Goal: Task Accomplishment & Management: Manage account settings

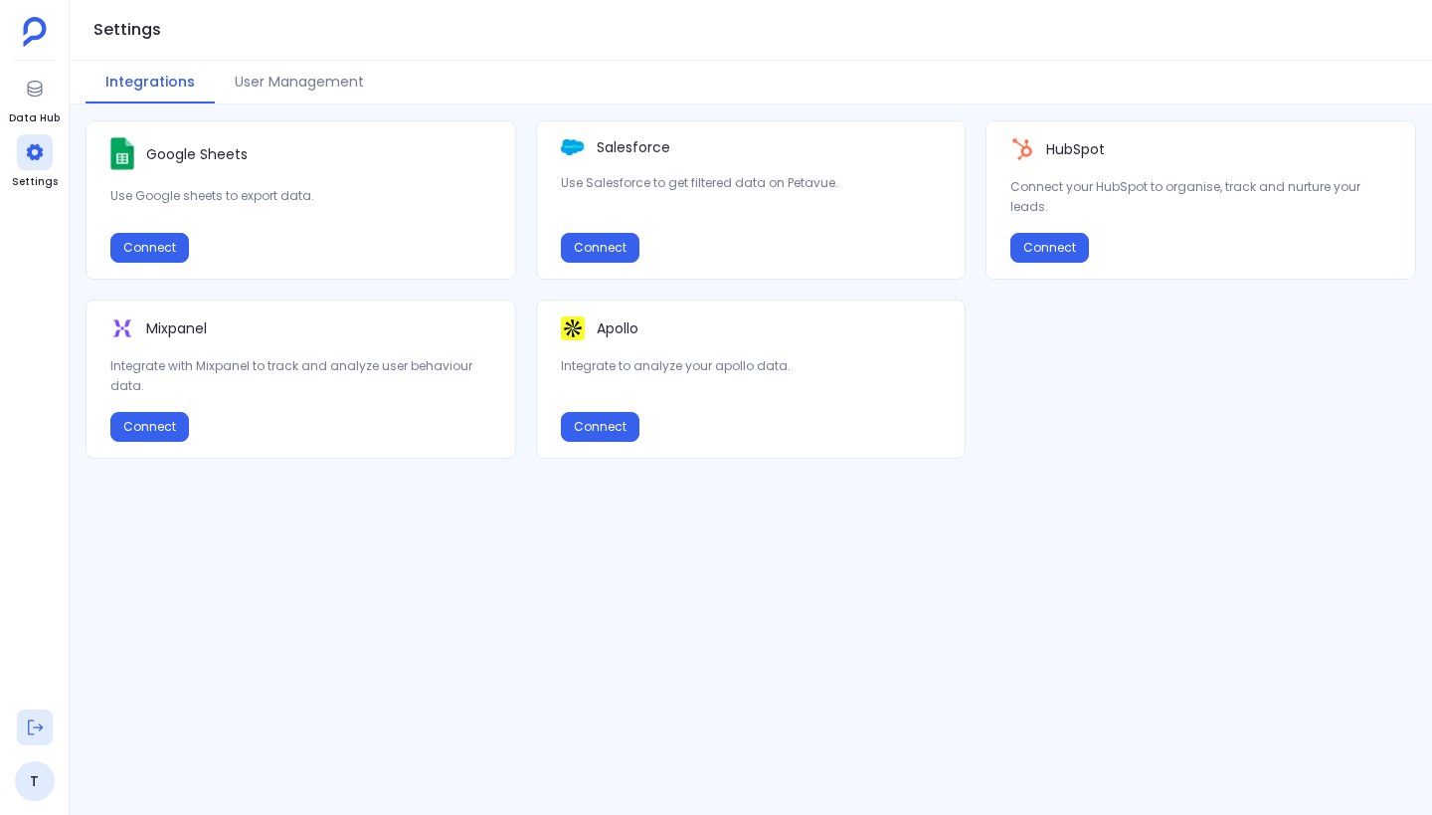
click at [37, 728] on icon at bounding box center [35, 727] width 20 height 20
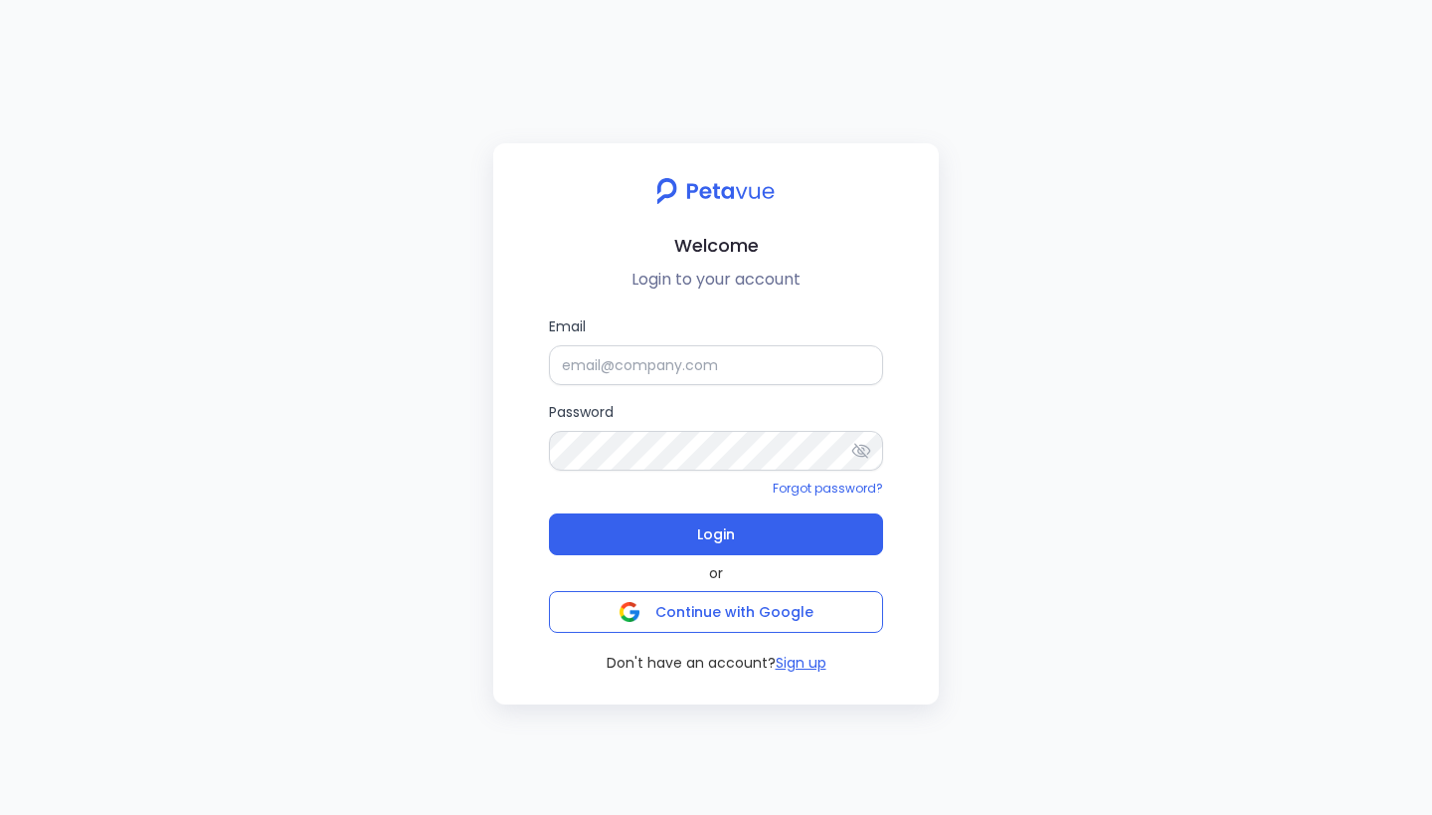
click at [302, 370] on div "Welcome Login to your account Email Password Forgot password? Login or Continue…" at bounding box center [716, 407] width 1432 height 815
click at [669, 357] on input "Email" at bounding box center [716, 364] width 334 height 40
type input "[EMAIL_ADDRESS][DOMAIN_NAME]"
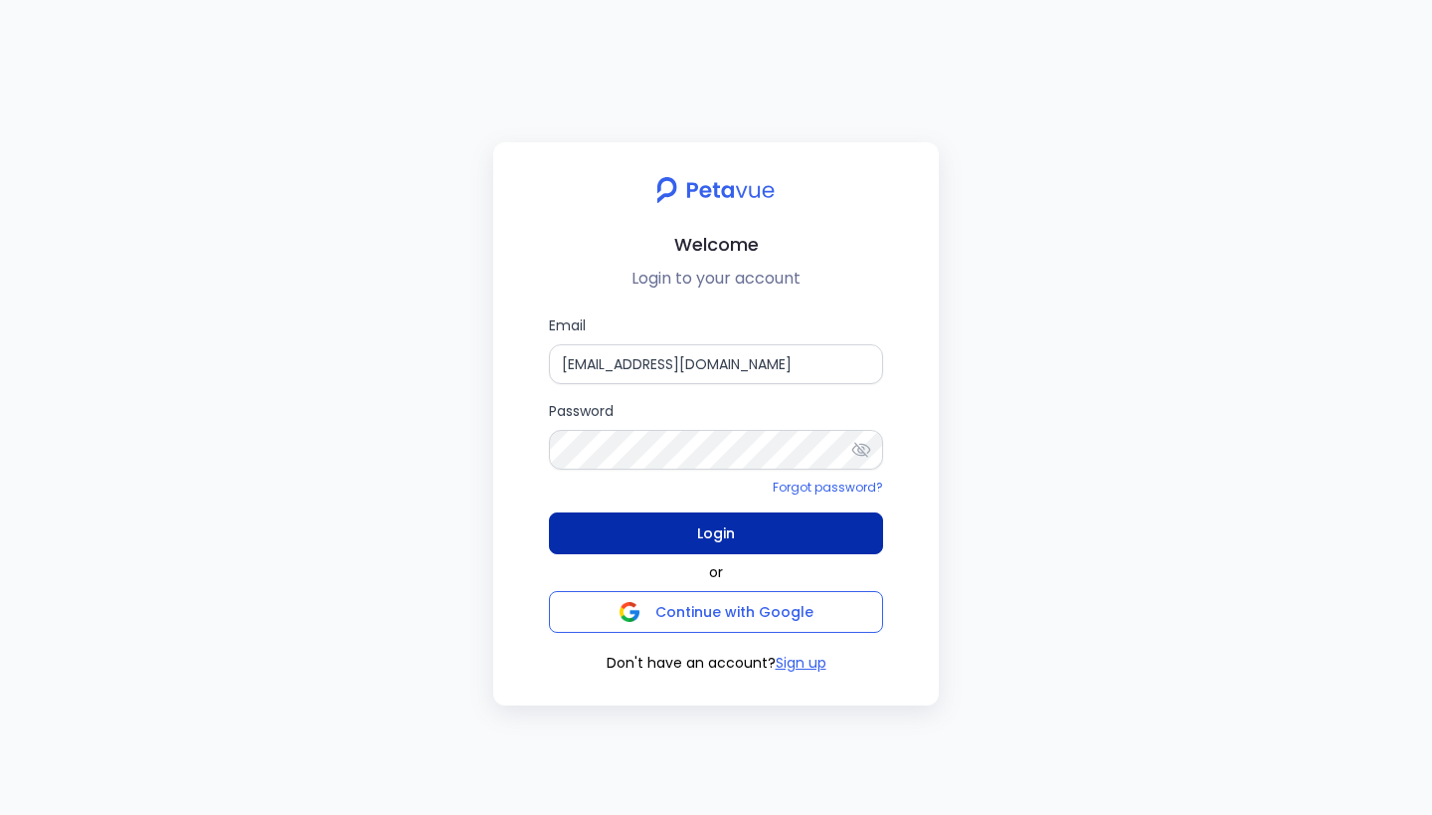
click at [713, 537] on span "Login" at bounding box center [716, 533] width 38 height 28
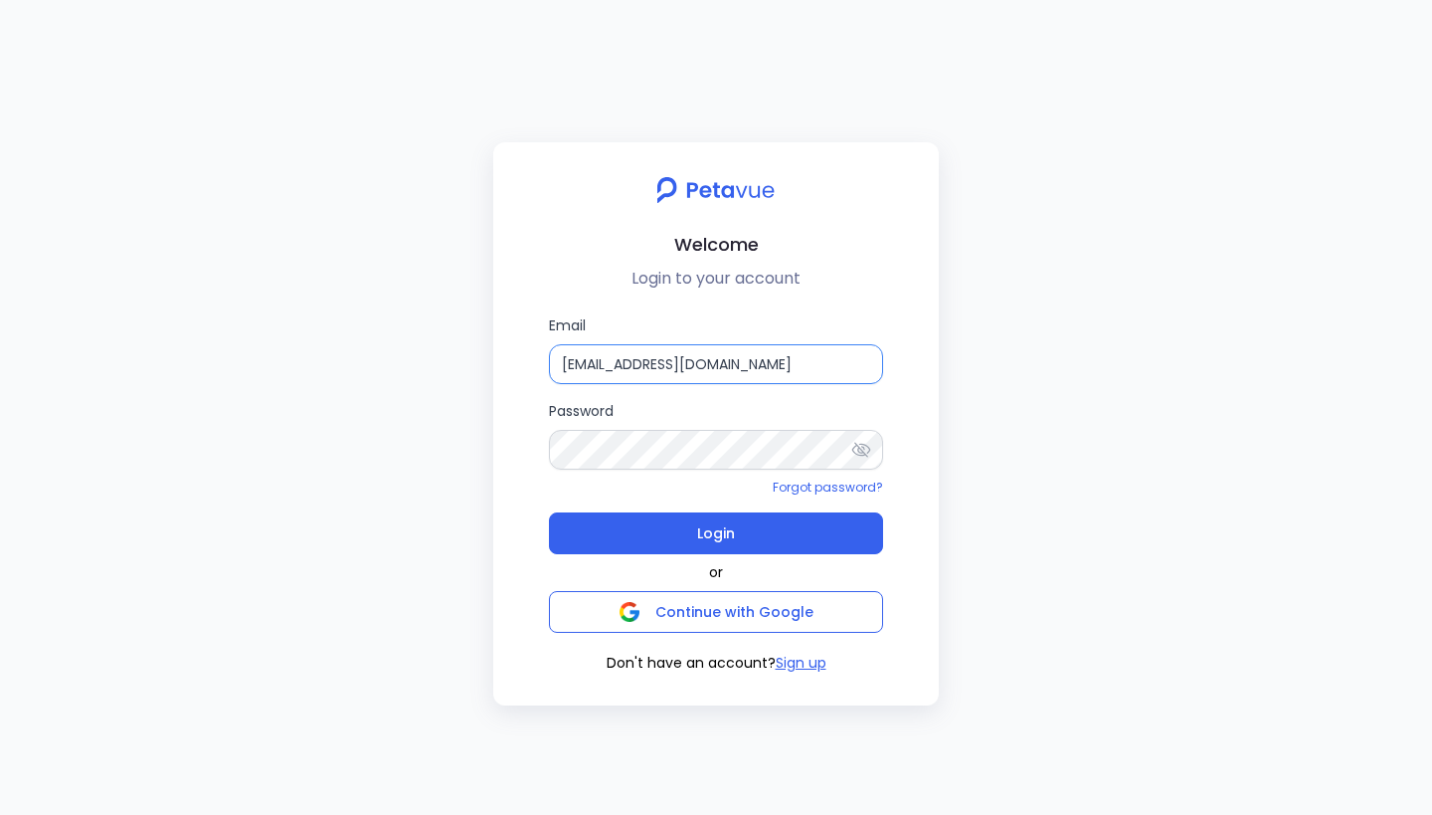
click at [752, 360] on input "support+testsigma@petavue.com" at bounding box center [716, 364] width 334 height 40
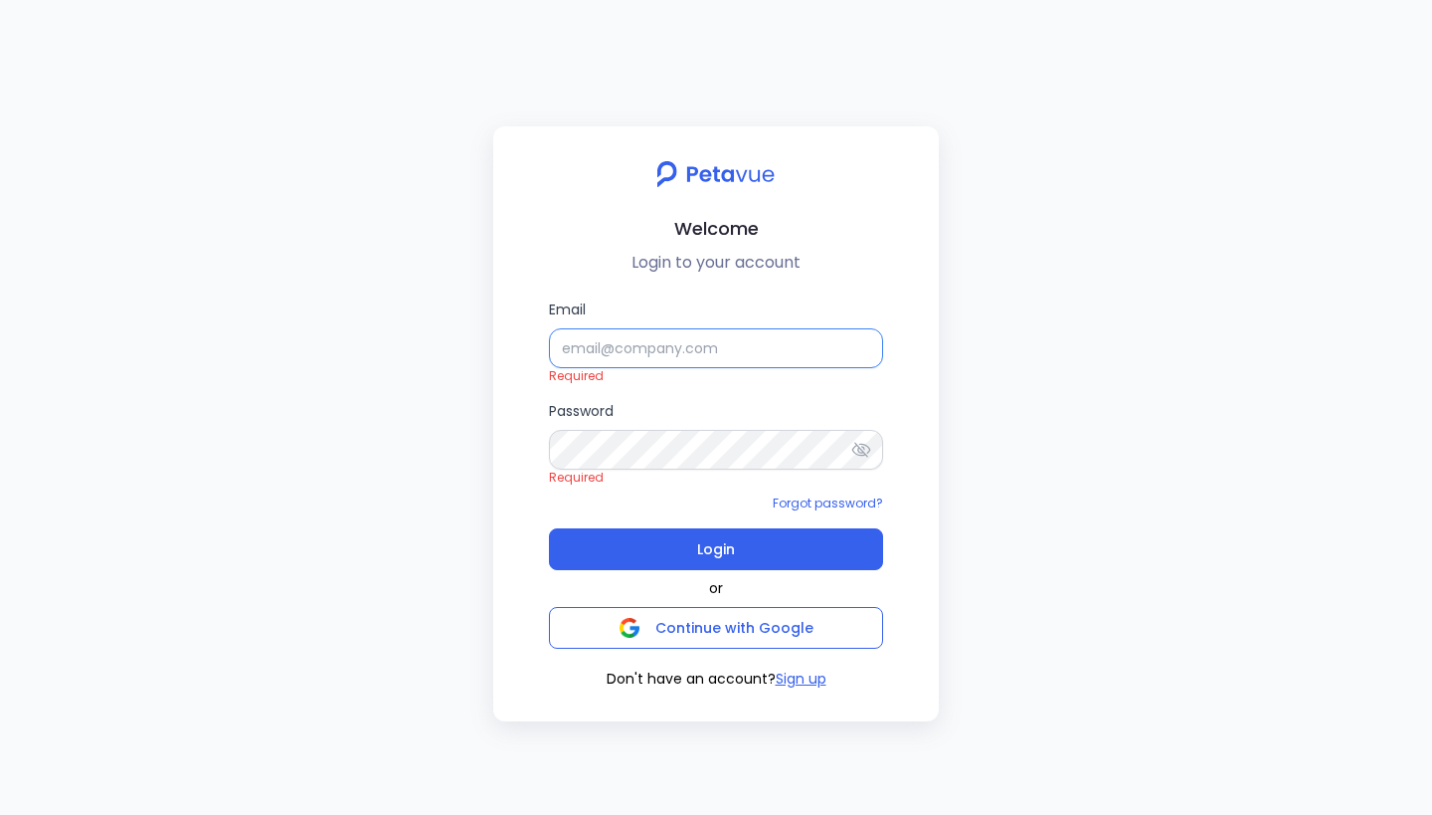
click at [698, 354] on input "Email" at bounding box center [716, 348] width 334 height 40
click at [677, 344] on input "Email" at bounding box center [716, 348] width 334 height 40
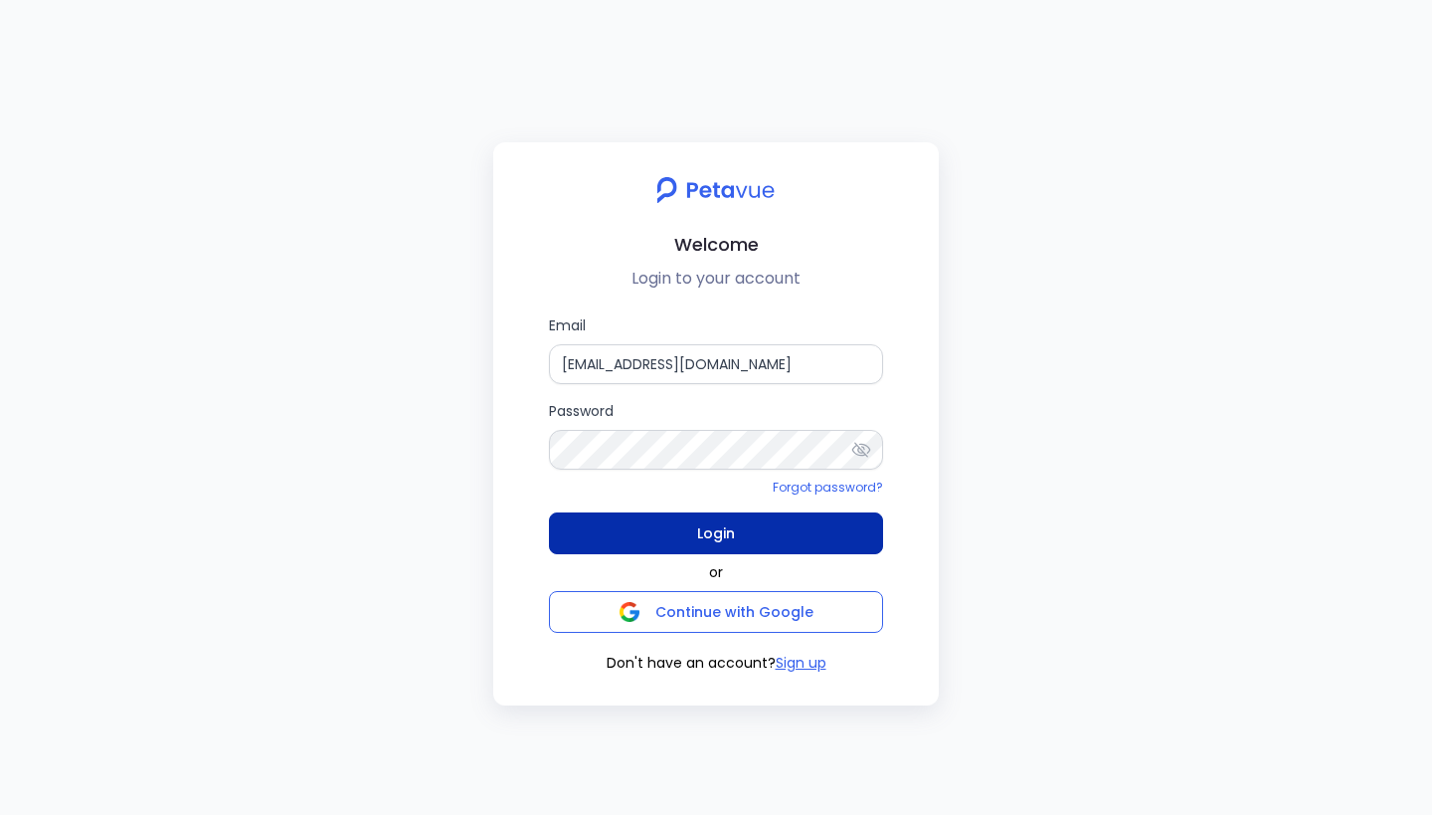
click at [718, 528] on span "Login" at bounding box center [716, 533] width 38 height 28
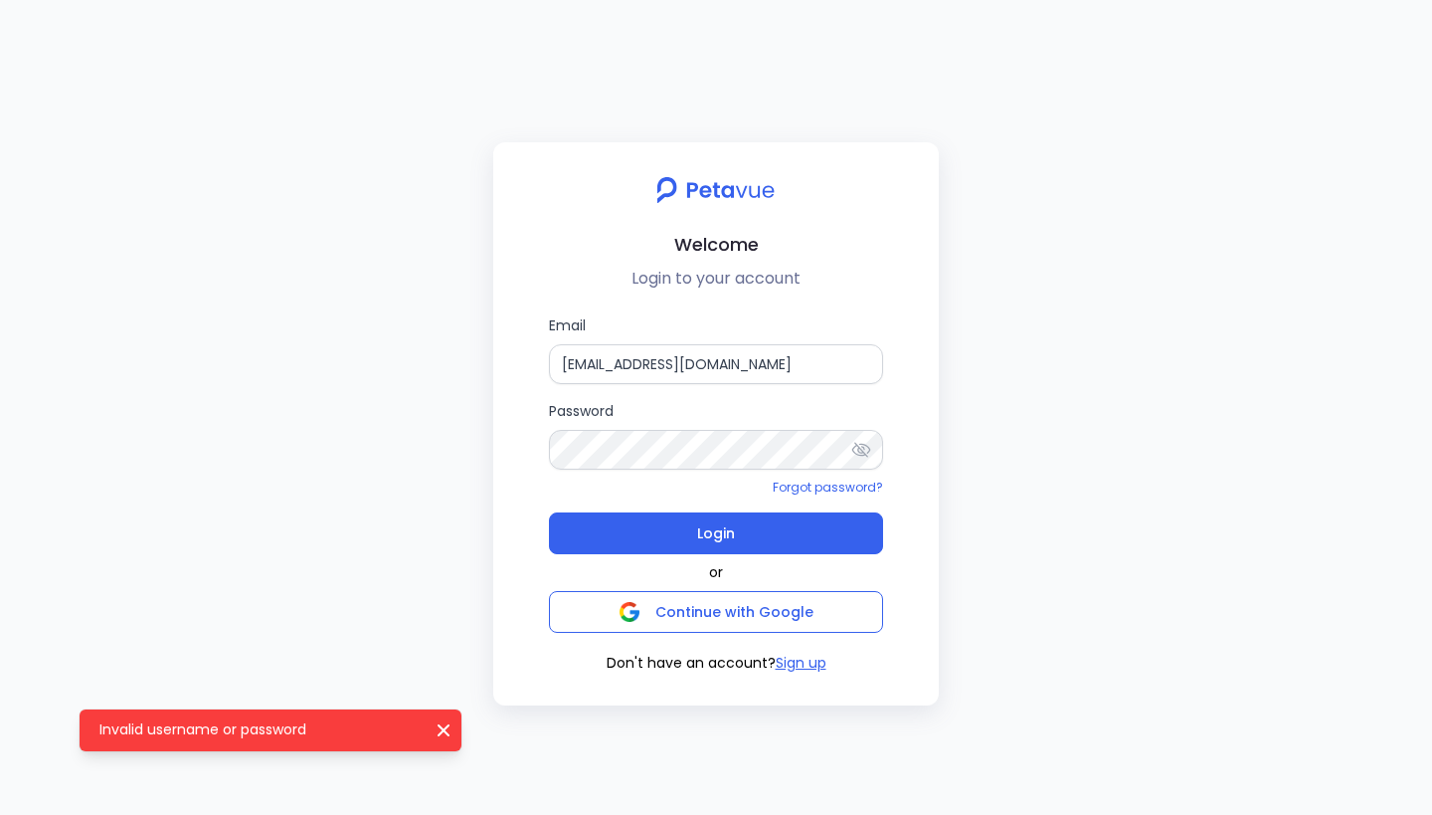
click at [444, 725] on icon "Invalid username or password" at bounding box center [444, 730] width 20 height 20
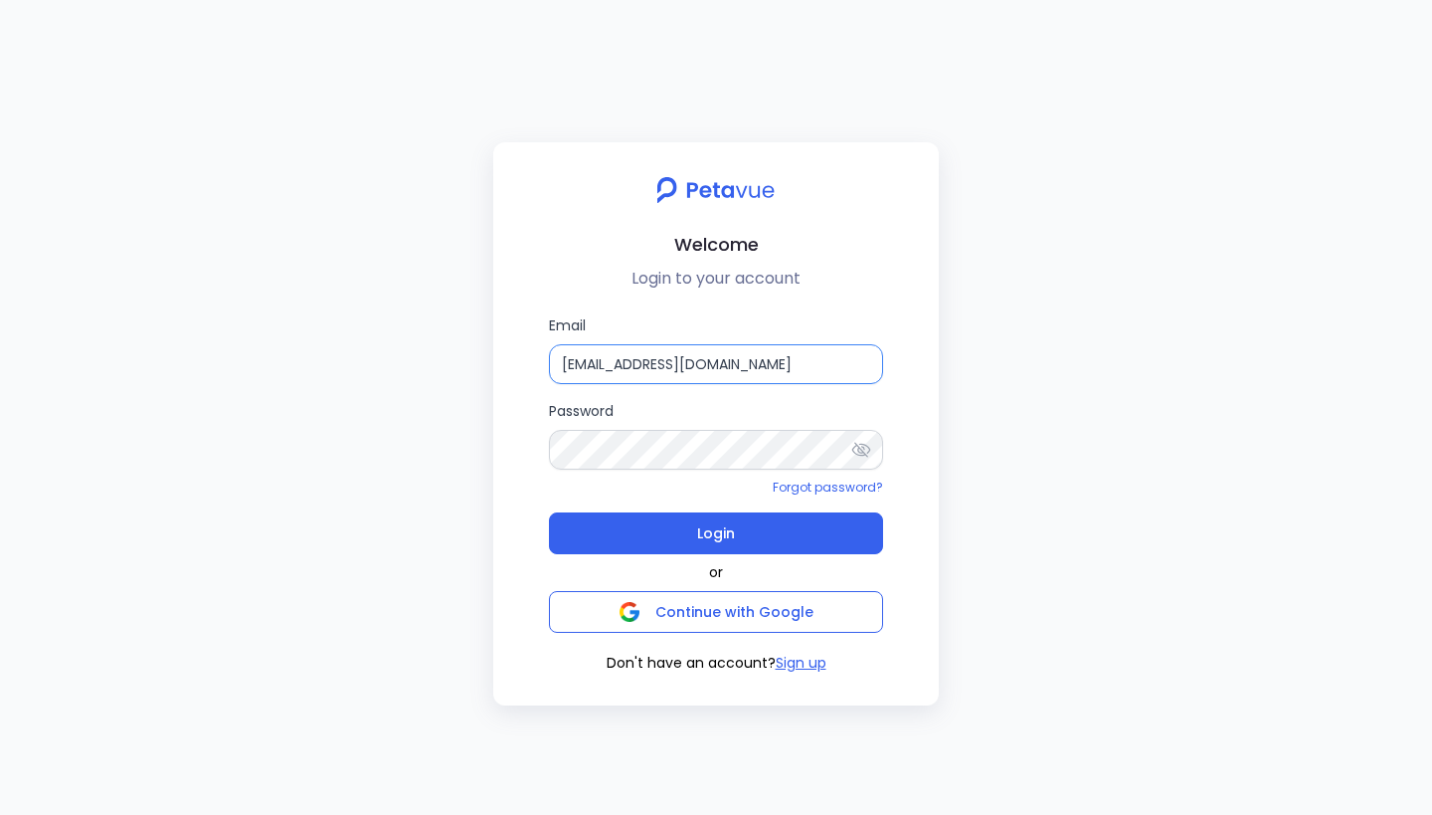
click at [692, 357] on input "support+gsgongsandbox@petavue.com" at bounding box center [716, 364] width 334 height 40
click at [825, 231] on h2 "Welcome" at bounding box center [716, 244] width 414 height 29
click at [691, 367] on input "support+gsgongsandbox@petavue.com" at bounding box center [716, 364] width 334 height 40
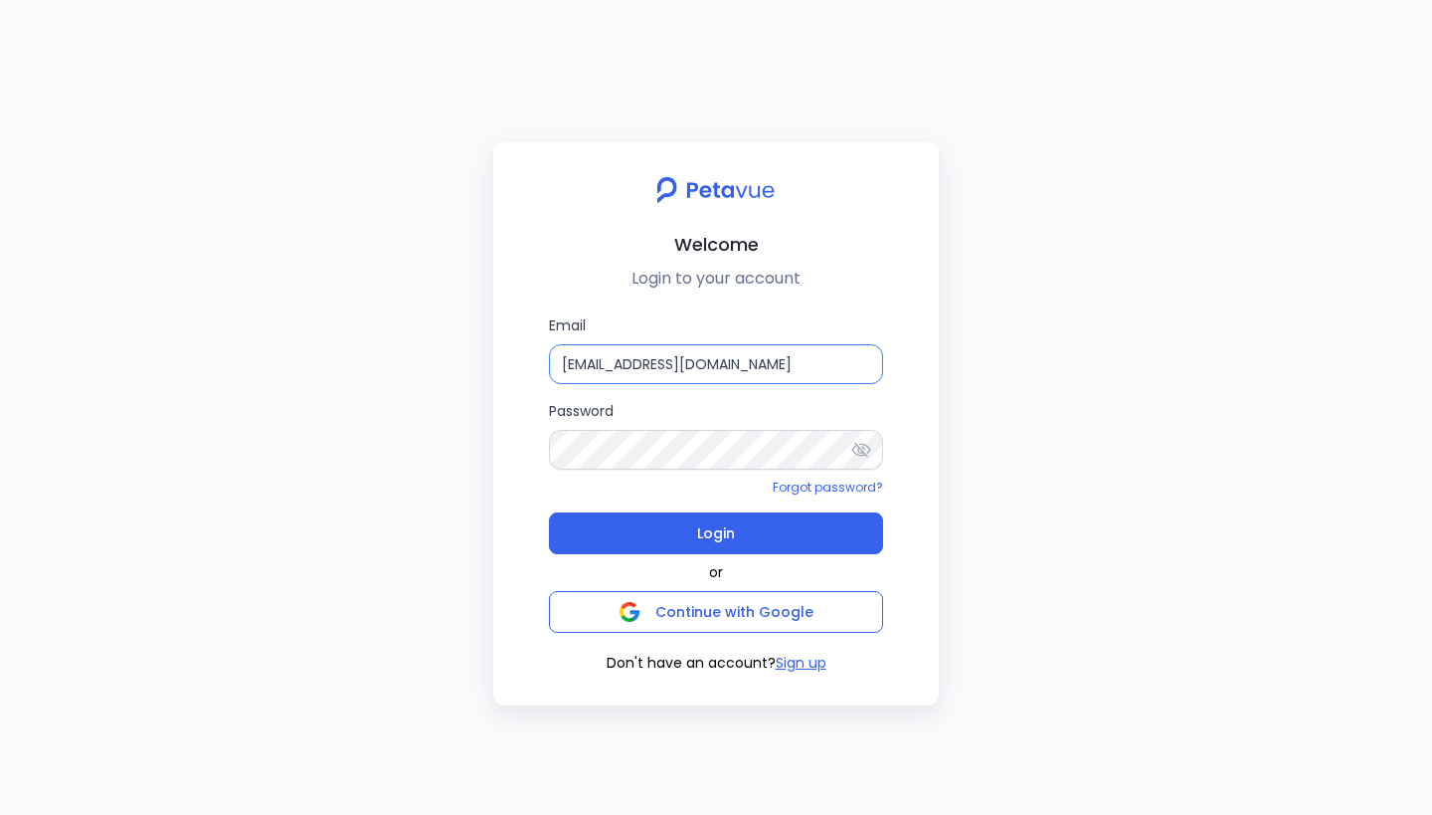
click at [691, 367] on input "support+gsgongsandbox@petavue.com" at bounding box center [716, 364] width 334 height 40
click at [493, 256] on div "Welcome Login to your account Email support+gsgongsandbox@petavue.com Password …" at bounding box center [716, 423] width 446 height 563
click at [740, 375] on input "support+gsgongsandbox@petavue.com" at bounding box center [716, 364] width 334 height 40
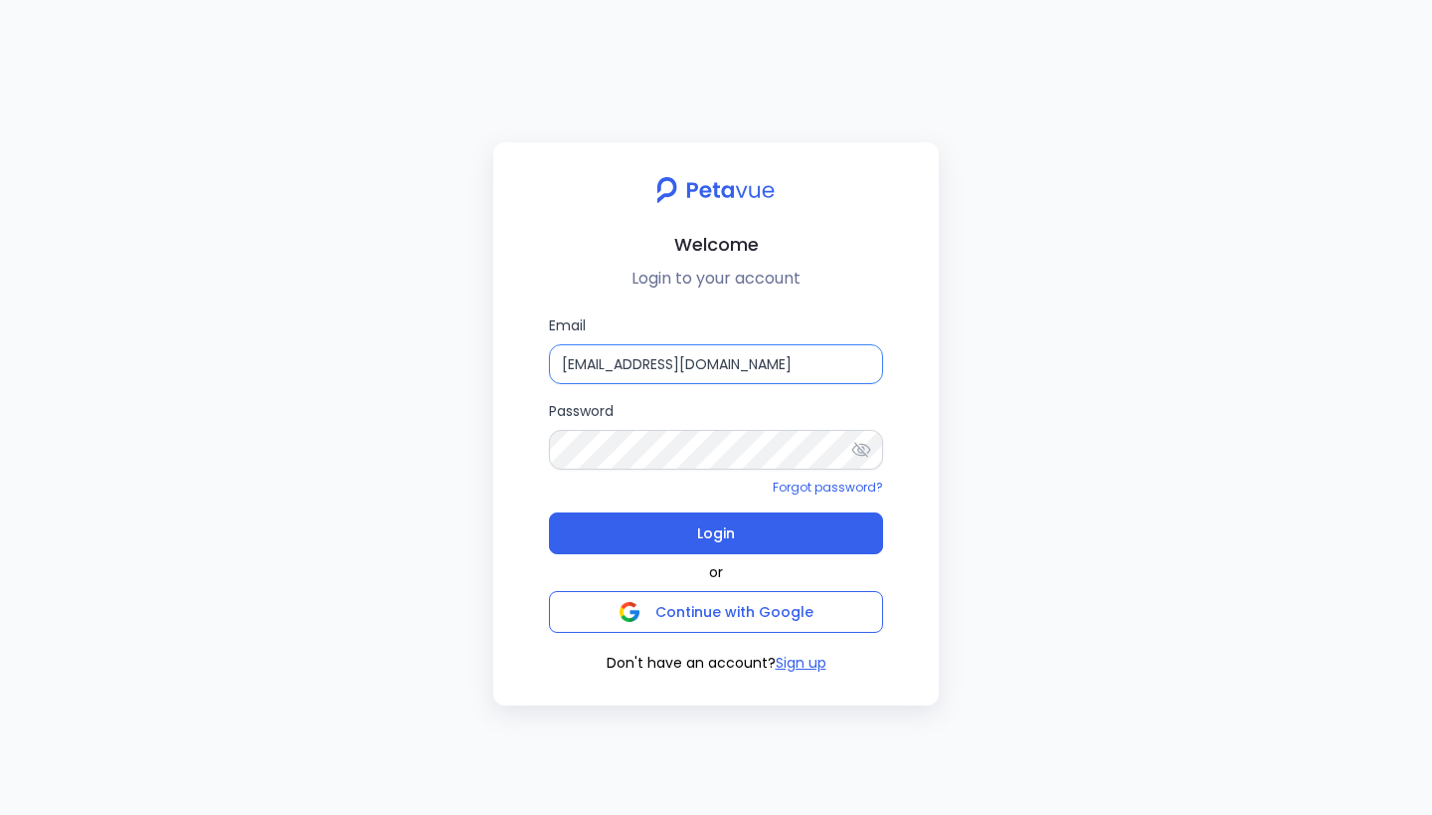
click at [740, 375] on input "support+gsgongsandbox@petavue.com" at bounding box center [716, 364] width 334 height 40
type input "\"
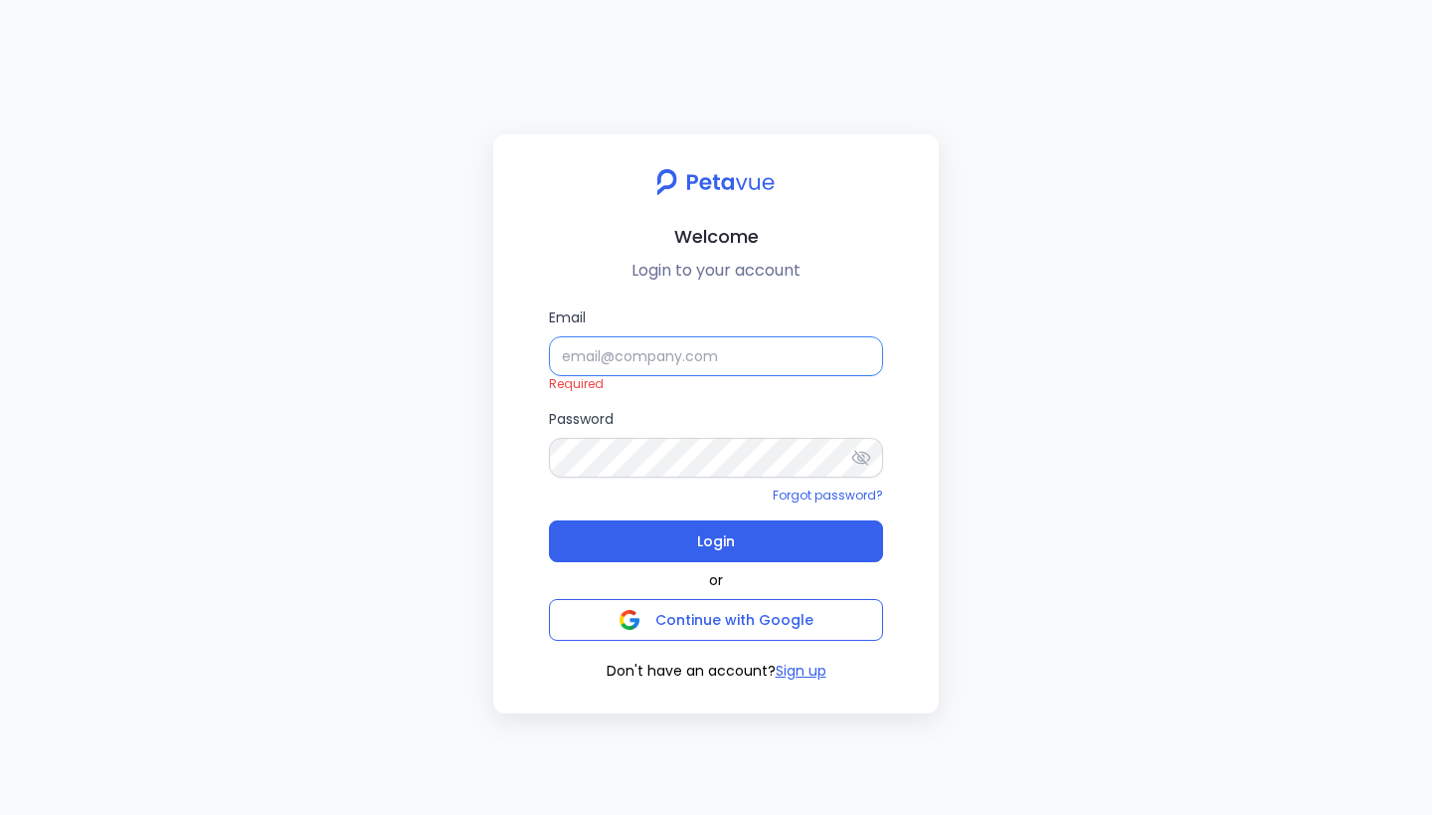
type input "\"
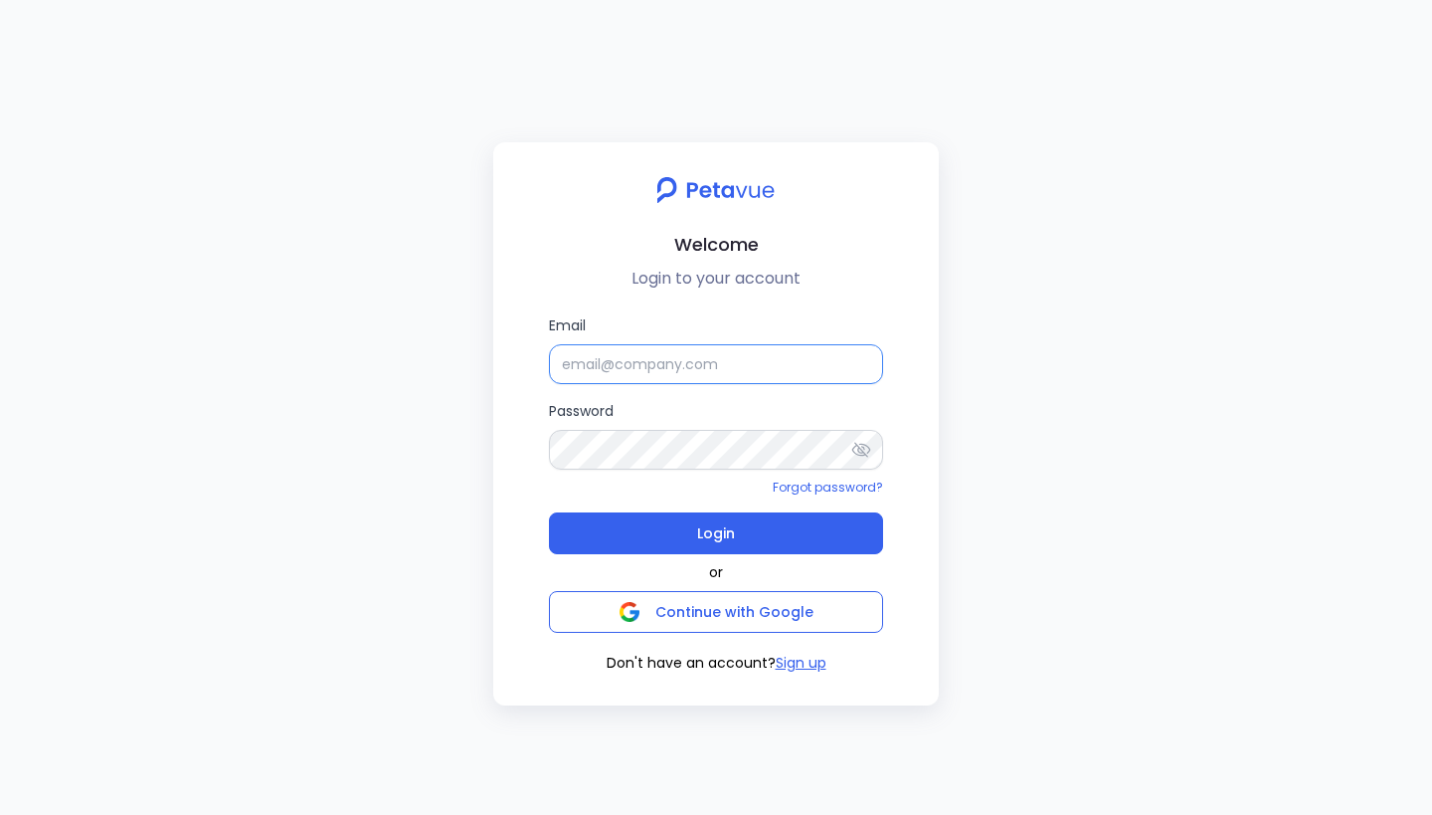
type input "\"
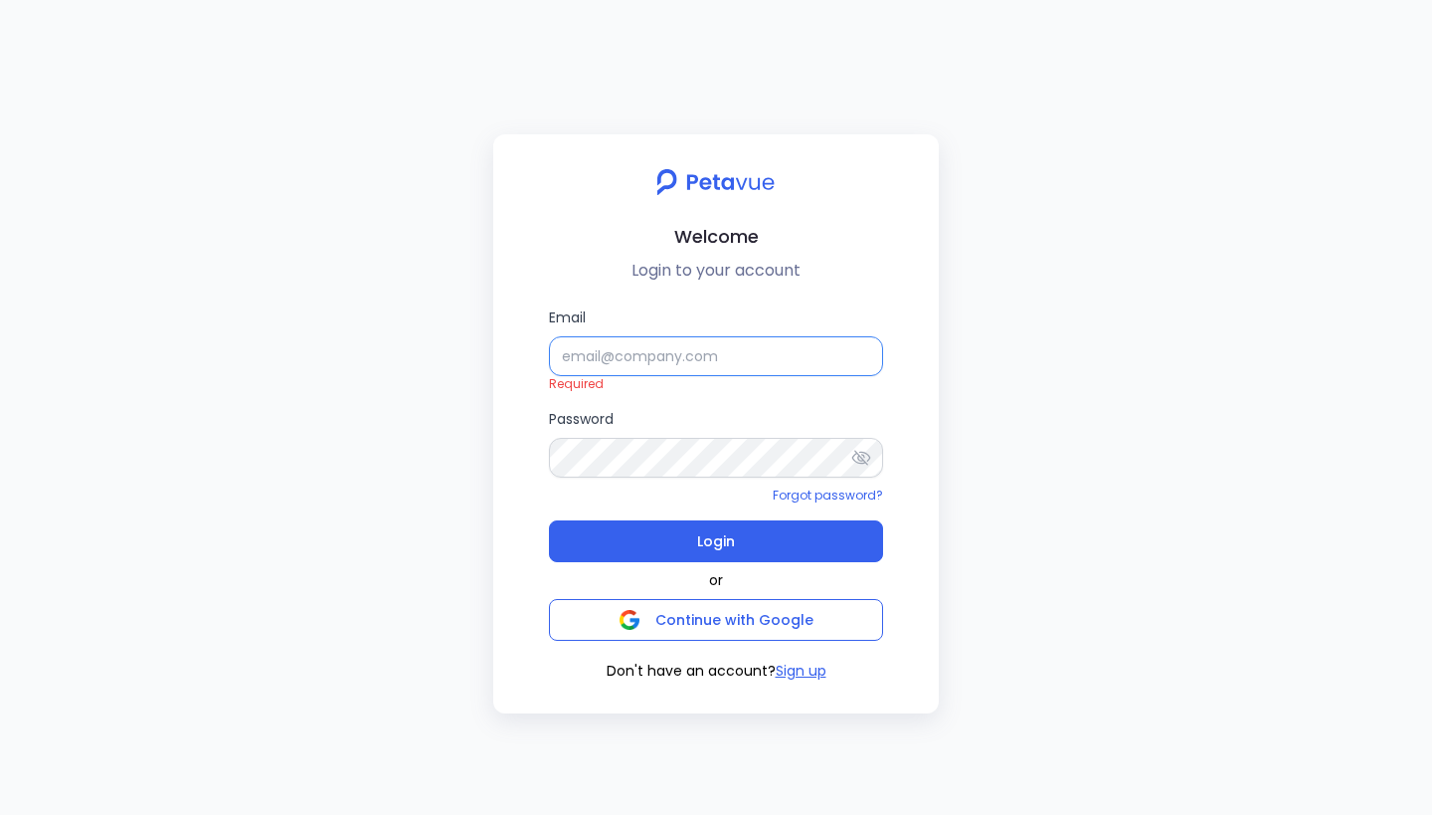
type input "demo+mark_sales@petavue.com"
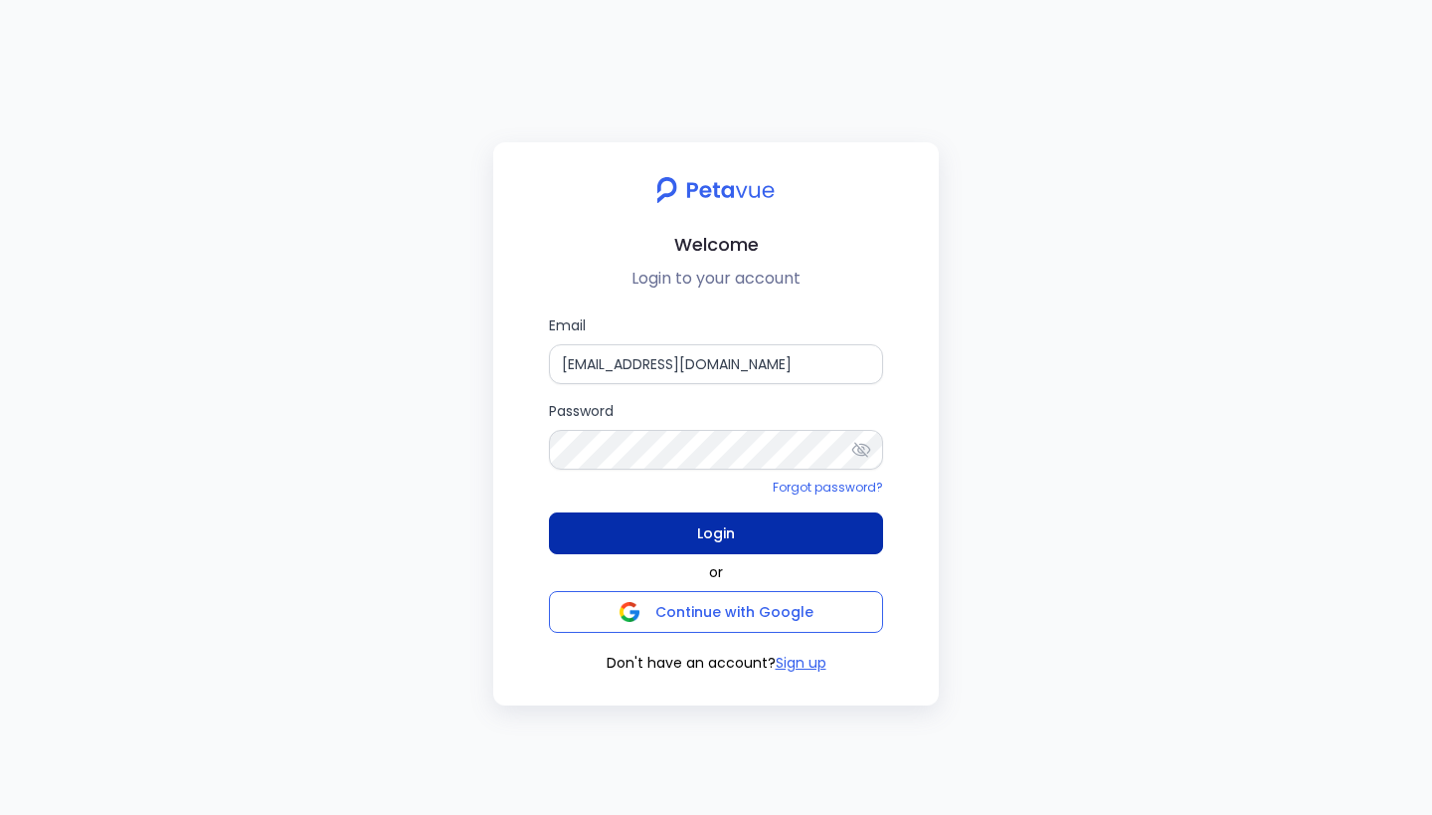
click at [788, 531] on button "Login" at bounding box center [716, 533] width 334 height 42
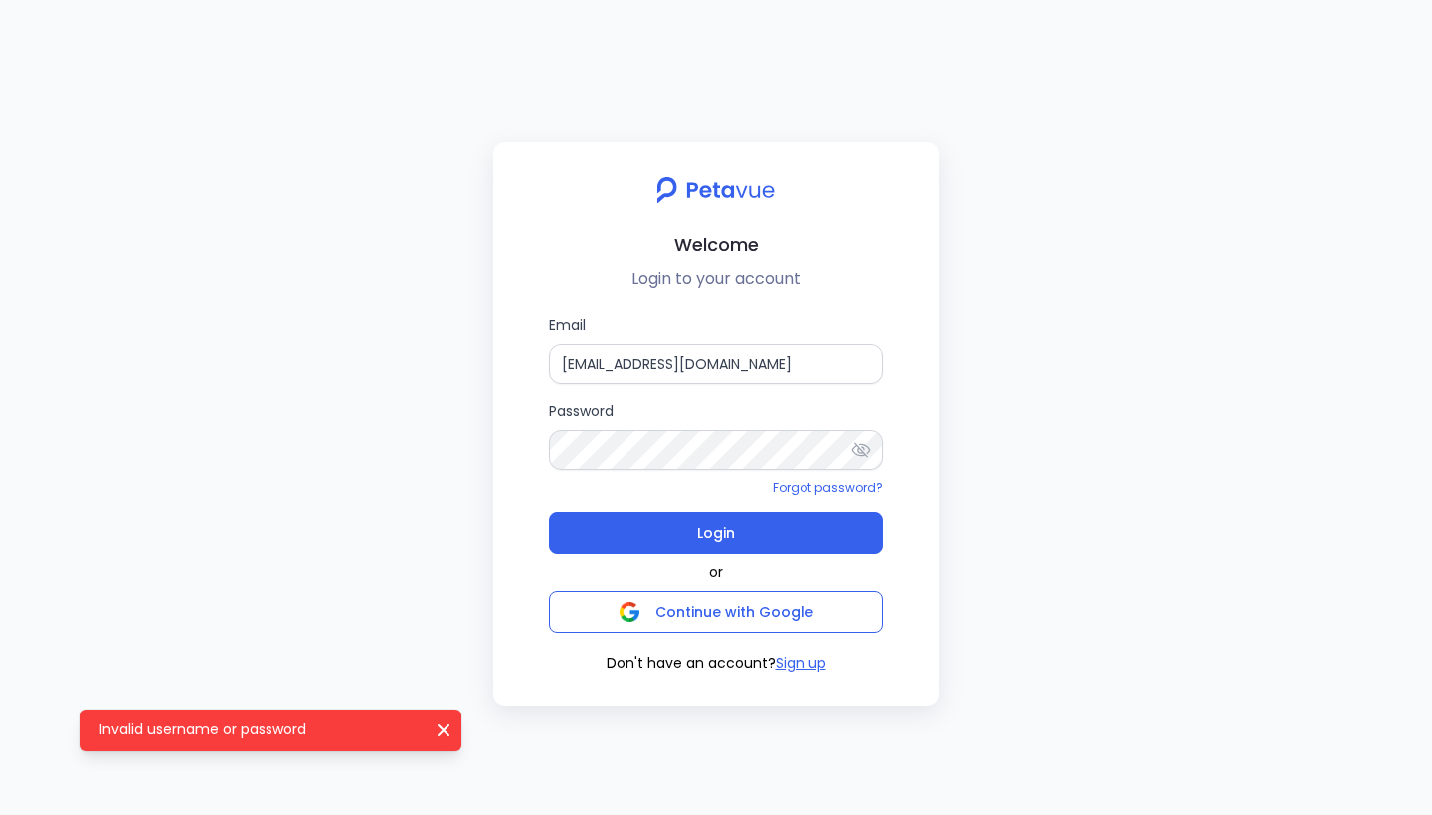
click at [317, 417] on div "Welcome Login to your account Email demo+mark_sales@petavue.com Password Forgot…" at bounding box center [716, 407] width 1432 height 815
click at [746, 359] on input "demo+mark_sales@petavue.com" at bounding box center [716, 364] width 334 height 40
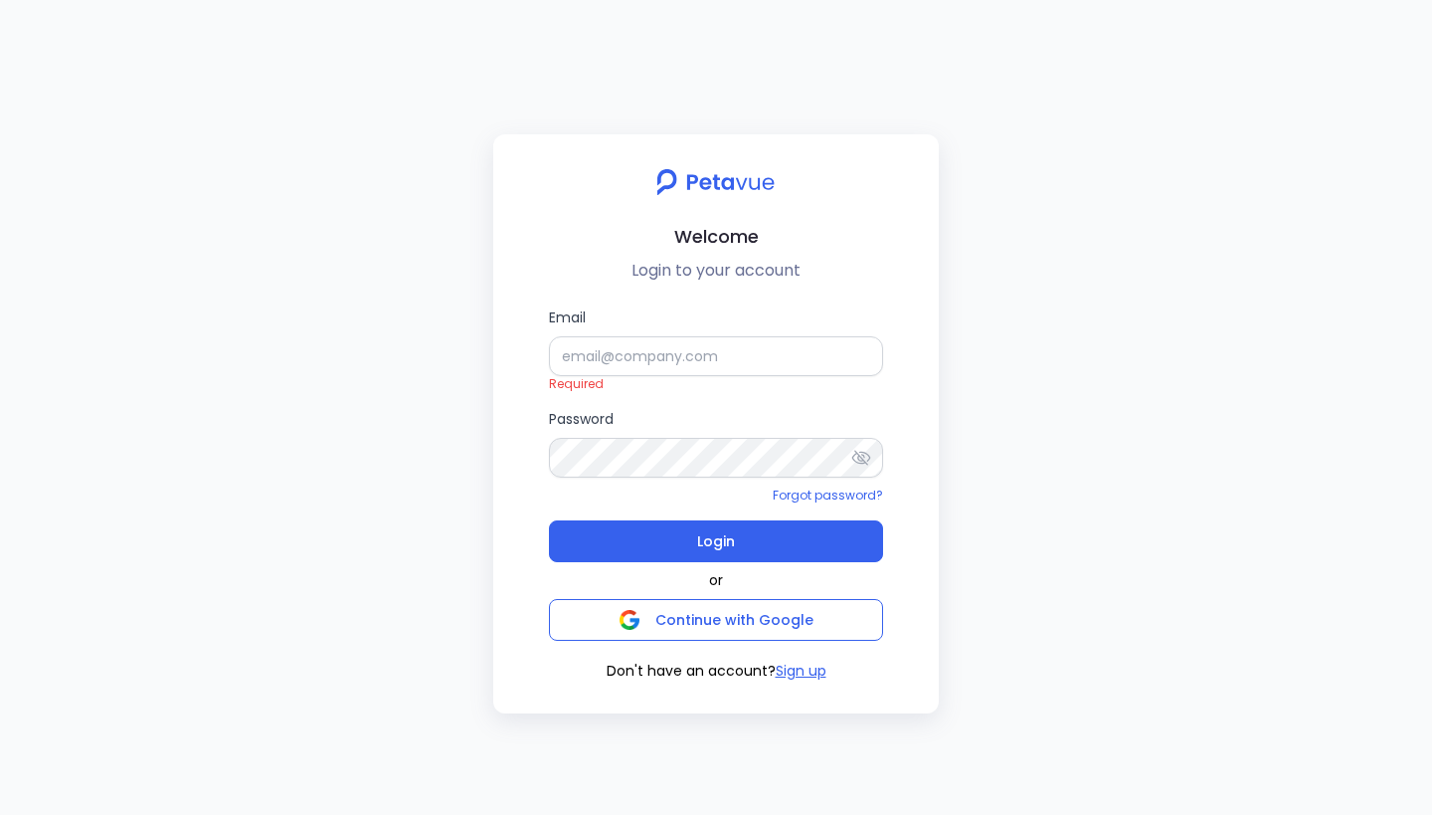
click at [657, 220] on div "Welcome Login to your account" at bounding box center [716, 224] width 414 height 116
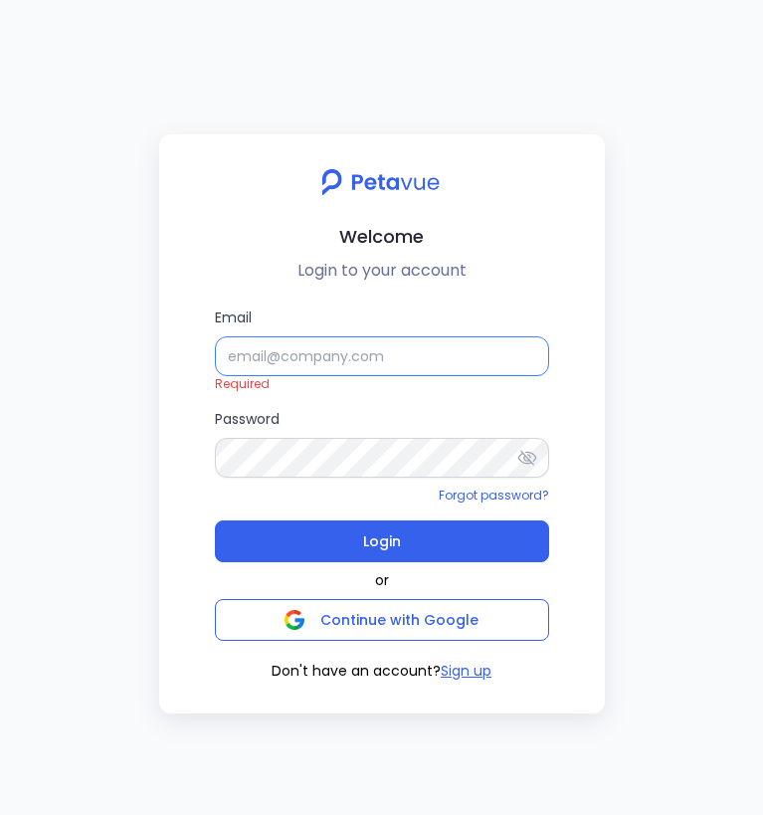
click at [365, 360] on input "Email" at bounding box center [382, 356] width 334 height 40
click at [407, 358] on input "Email" at bounding box center [382, 356] width 334 height 40
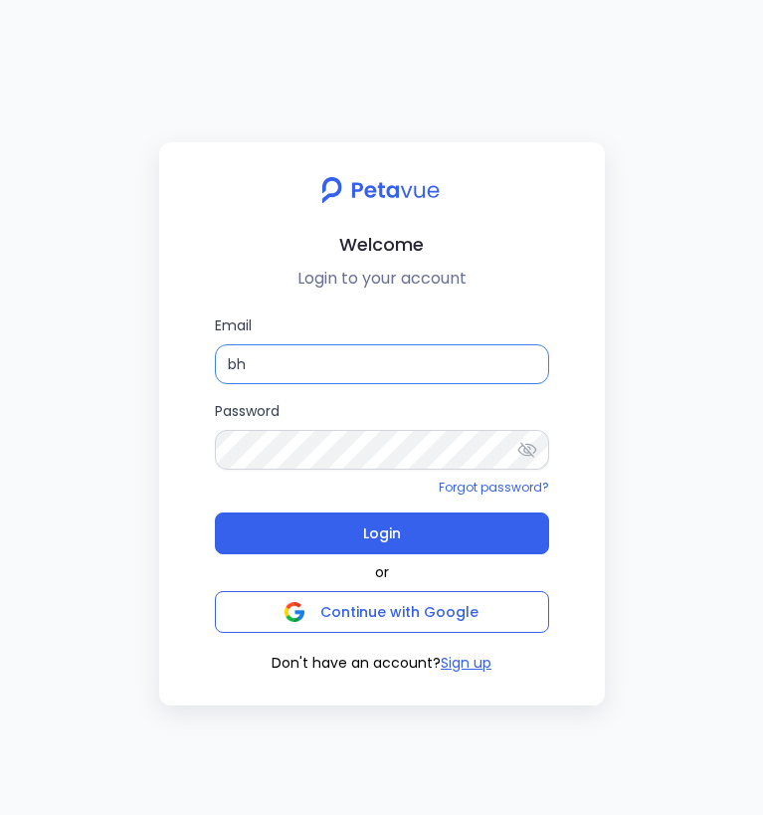
type input "bhaskar@petavue.com"
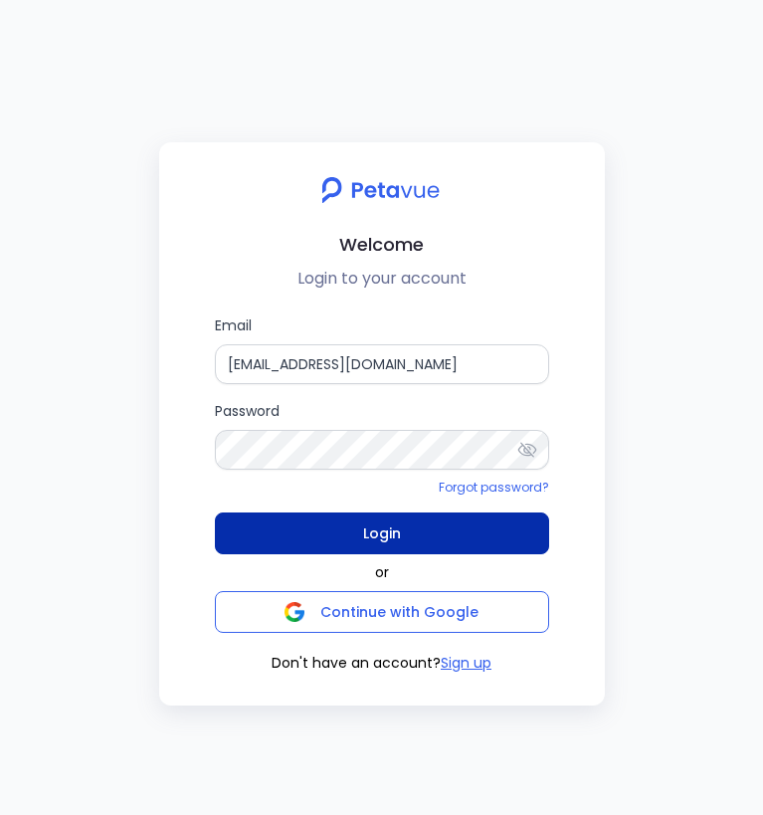
click at [389, 534] on span "Login" at bounding box center [382, 533] width 38 height 28
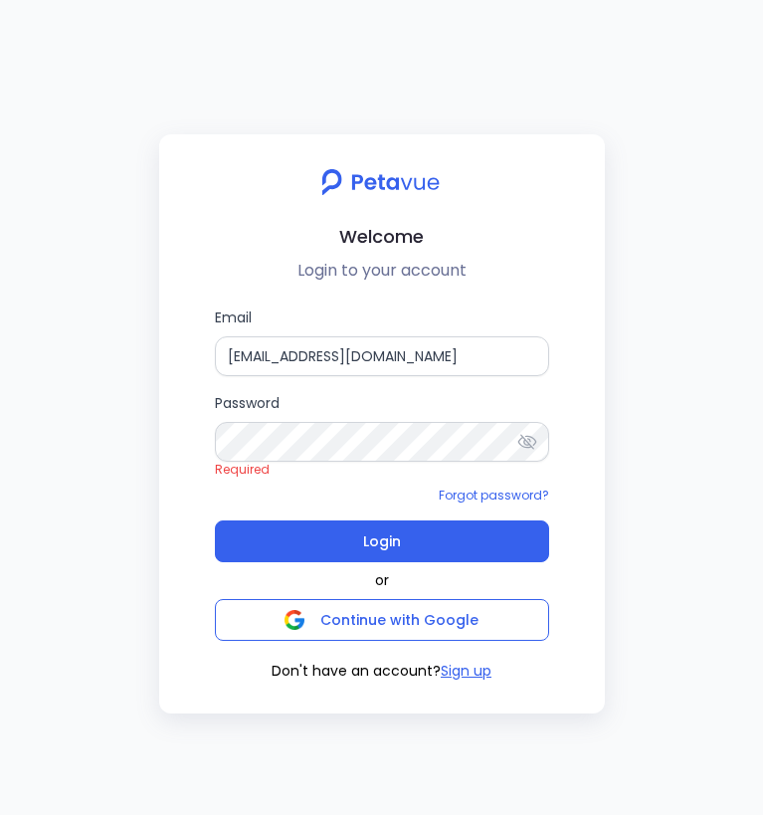
click at [672, 489] on div "Welcome Login to your account Email bhaskar@petavue.com Password Required Forgo…" at bounding box center [381, 407] width 763 height 815
click at [399, 370] on input "bhaskar@petavue.com" at bounding box center [382, 356] width 334 height 40
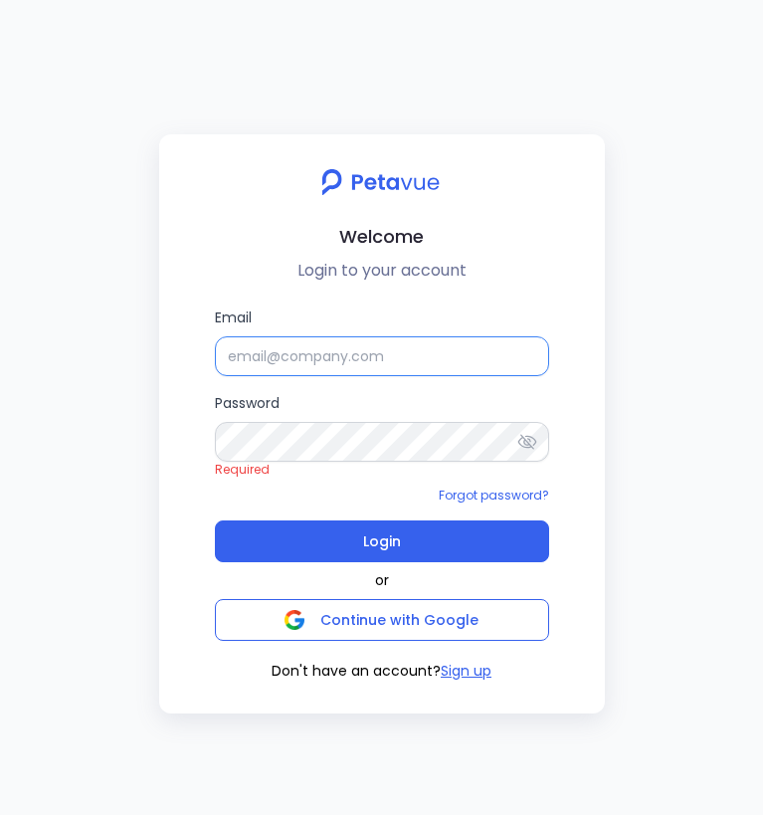
type input "\"
click at [391, 348] on input "\" at bounding box center [382, 356] width 334 height 40
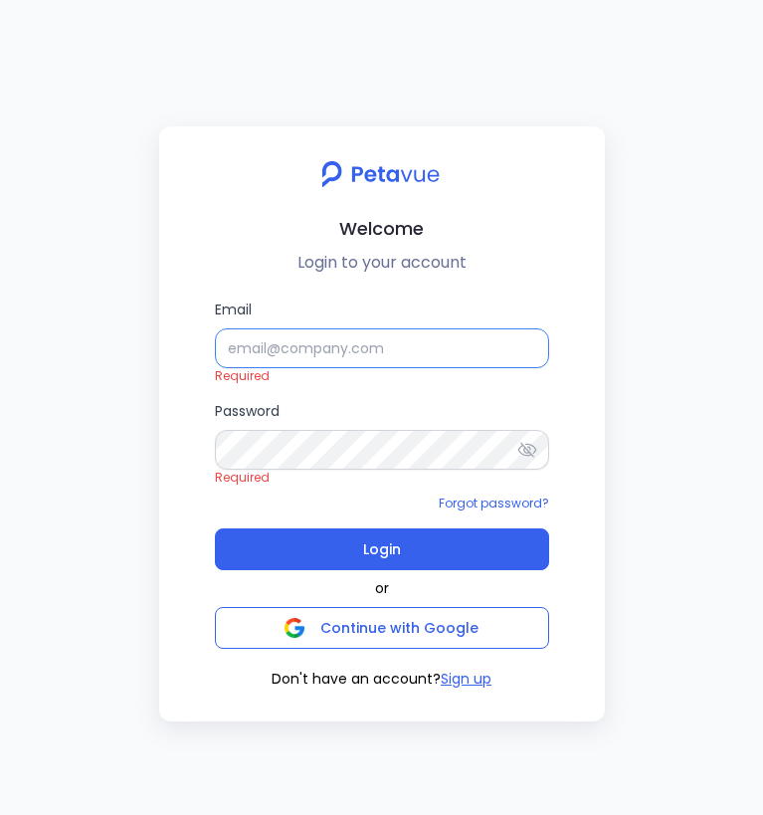
click at [427, 338] on input "Email" at bounding box center [382, 348] width 334 height 40
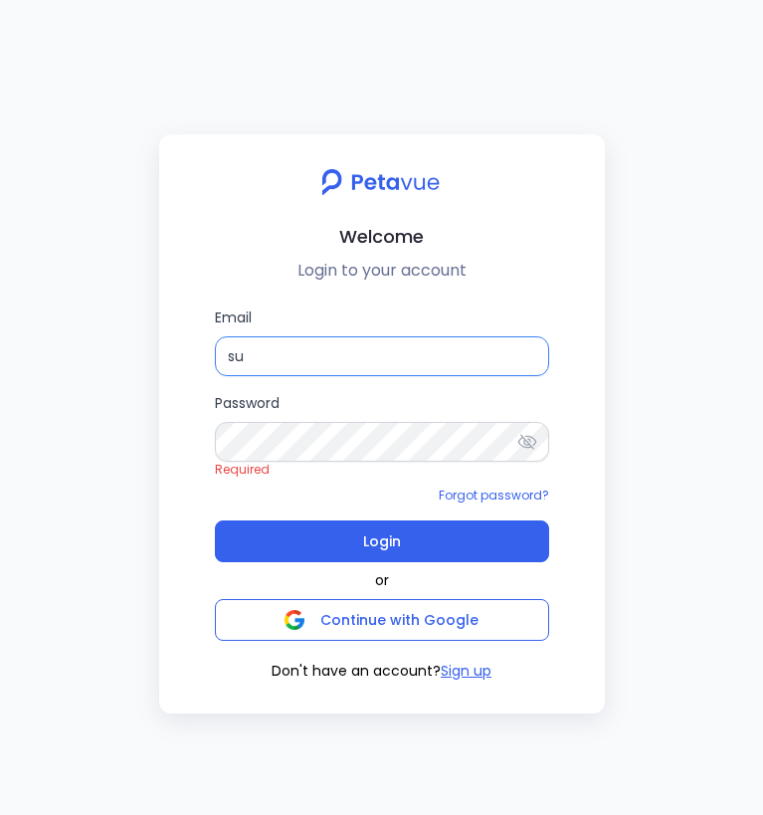
type input "support+testsigma@petavue.com"
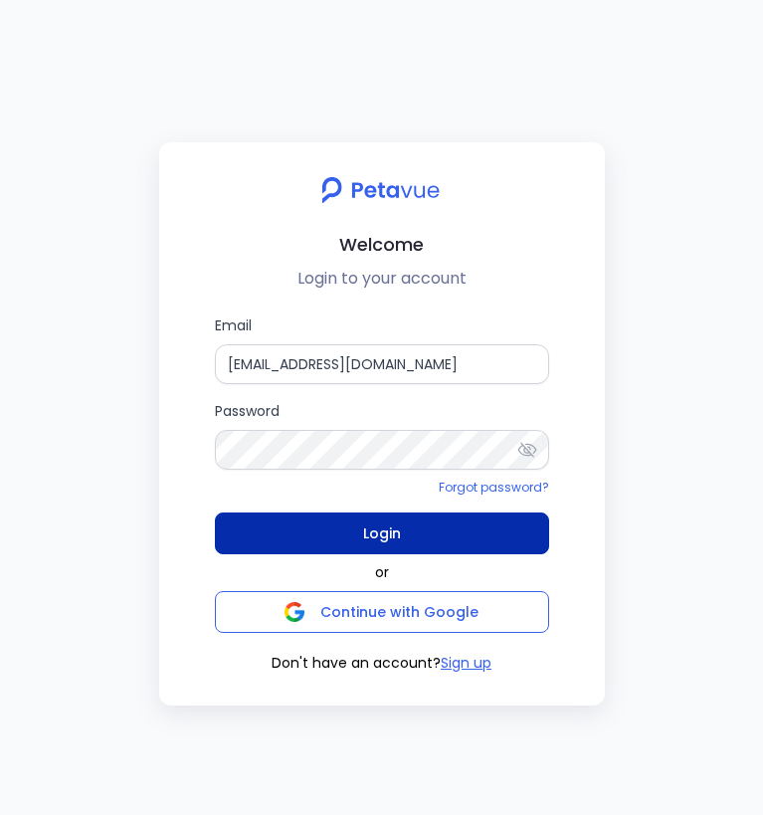
click at [401, 527] on button "Login" at bounding box center [382, 533] width 334 height 42
